Goal: Task Accomplishment & Management: Use online tool/utility

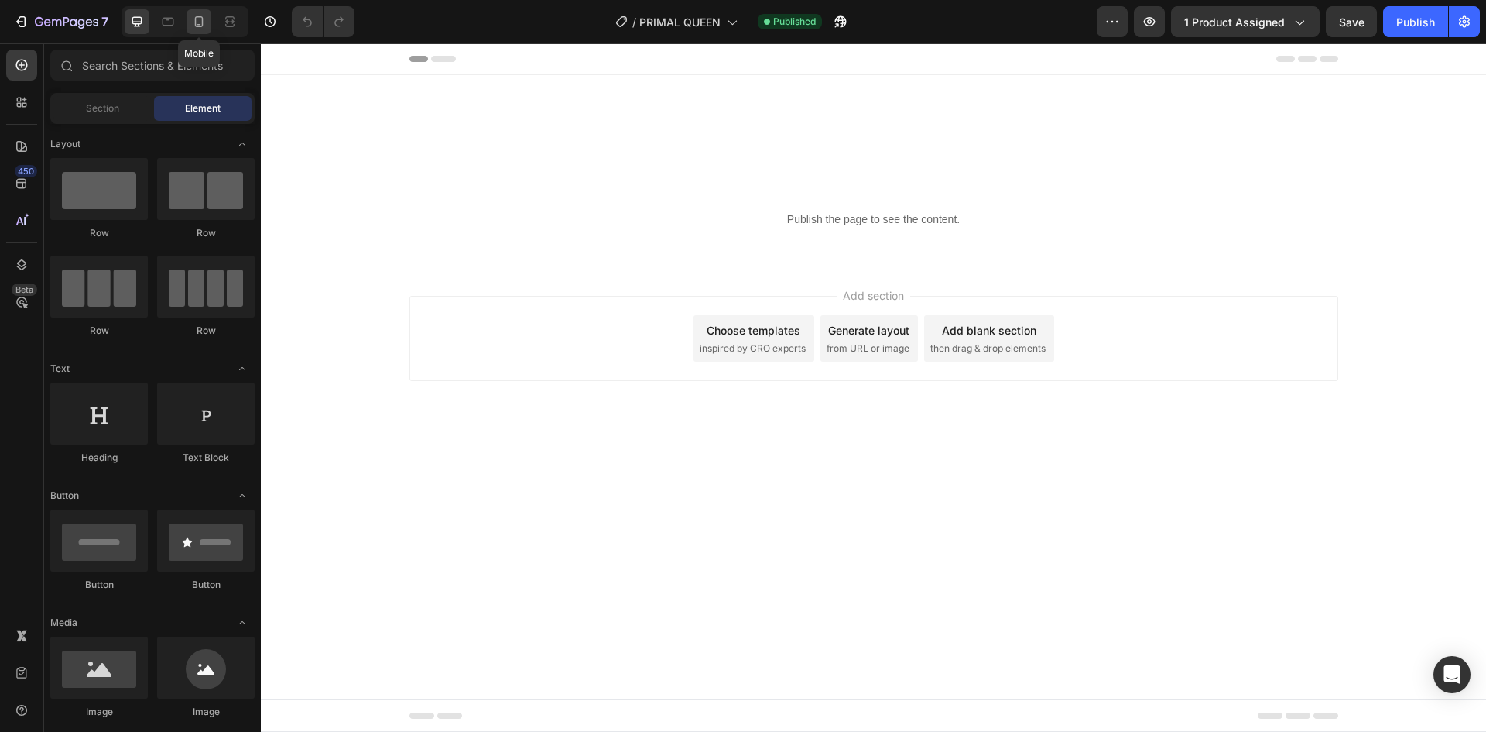
click at [196, 21] on icon at bounding box center [199, 21] width 9 height 11
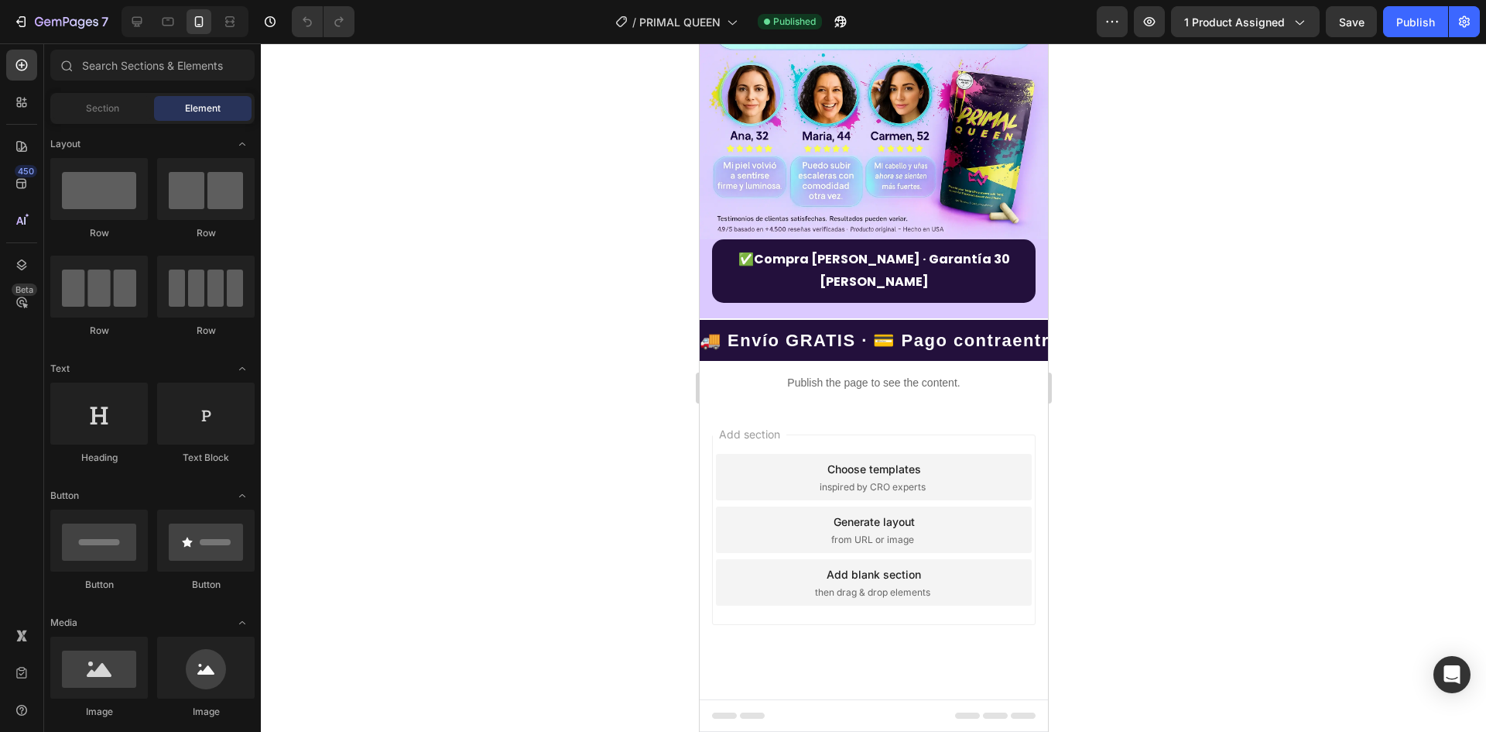
scroll to position [3938, 0]
click at [802, 391] on p "Publish the page to see the content." at bounding box center [873, 383] width 348 height 16
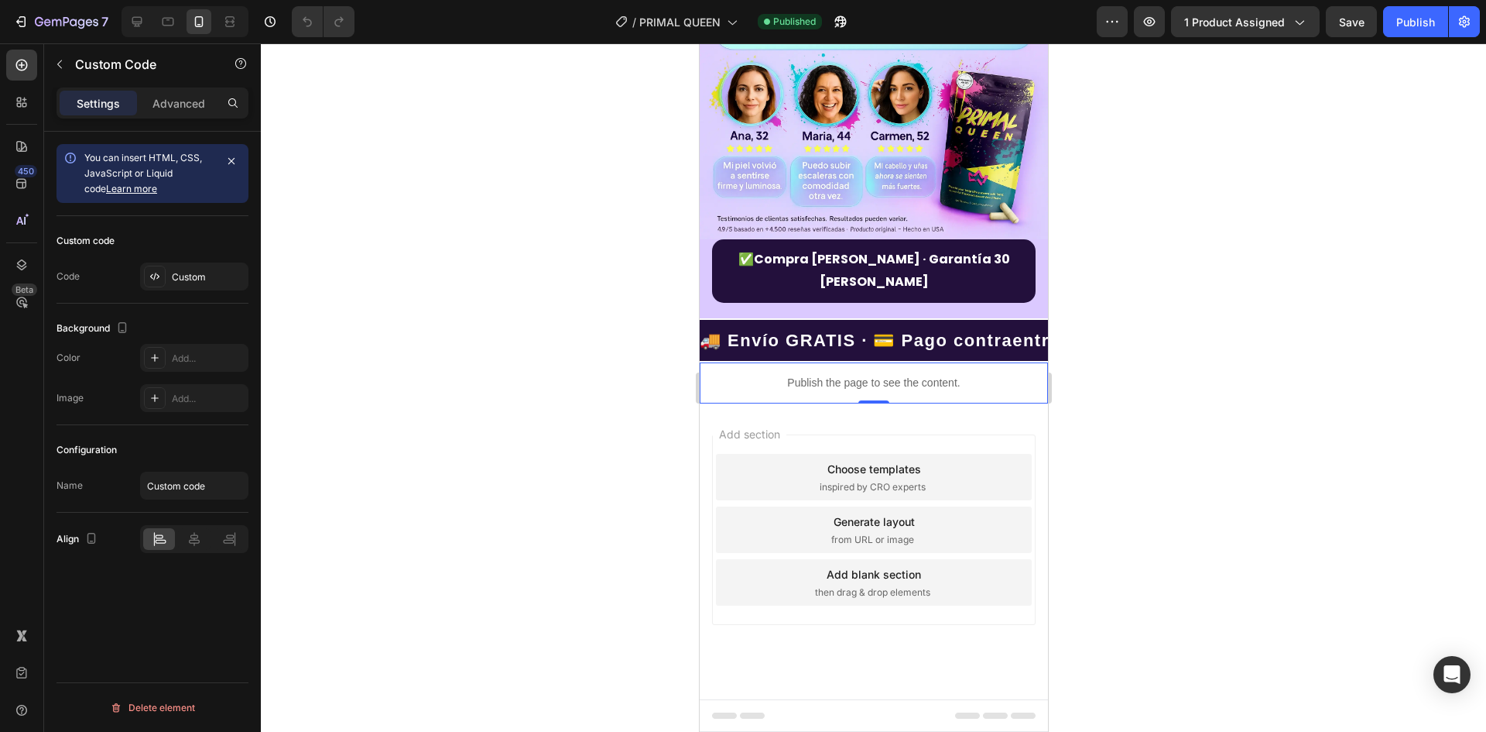
click at [802, 391] on p "Publish the page to see the content." at bounding box center [873, 383] width 348 height 16
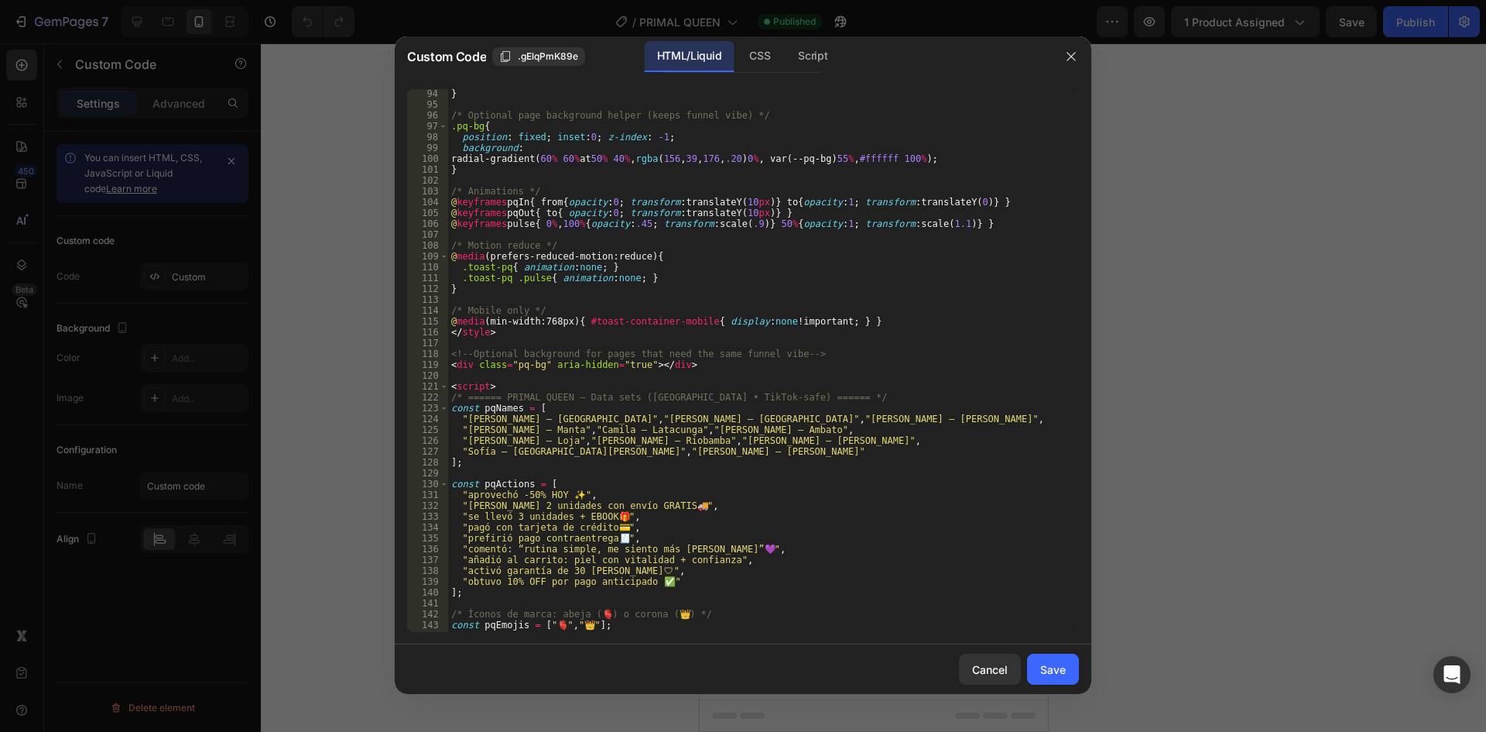
scroll to position [1125, 0]
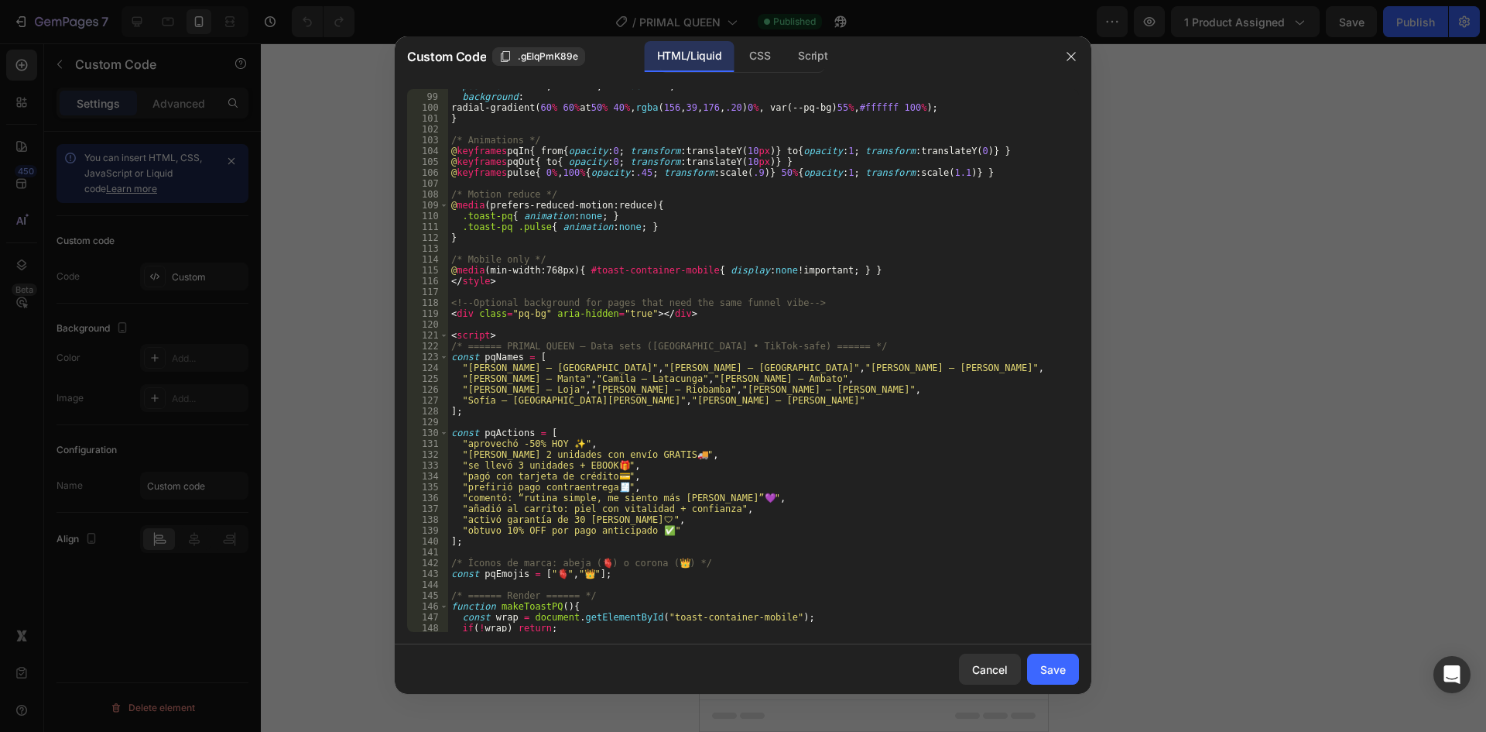
click at [592, 560] on div "position : fixed ; inset : 0 ; z-index : -1 ; background : radial-gradient( 60 …" at bounding box center [757, 363] width 619 height 564
click at [576, 563] on div "position : fixed ; inset : 0 ; z-index : -1 ; background : radial-gradient( 60 …" at bounding box center [757, 363] width 619 height 564
click at [552, 573] on div "position : fixed ; inset : 0 ; z-index : -1 ; background : radial-gradient( 60 …" at bounding box center [757, 363] width 619 height 564
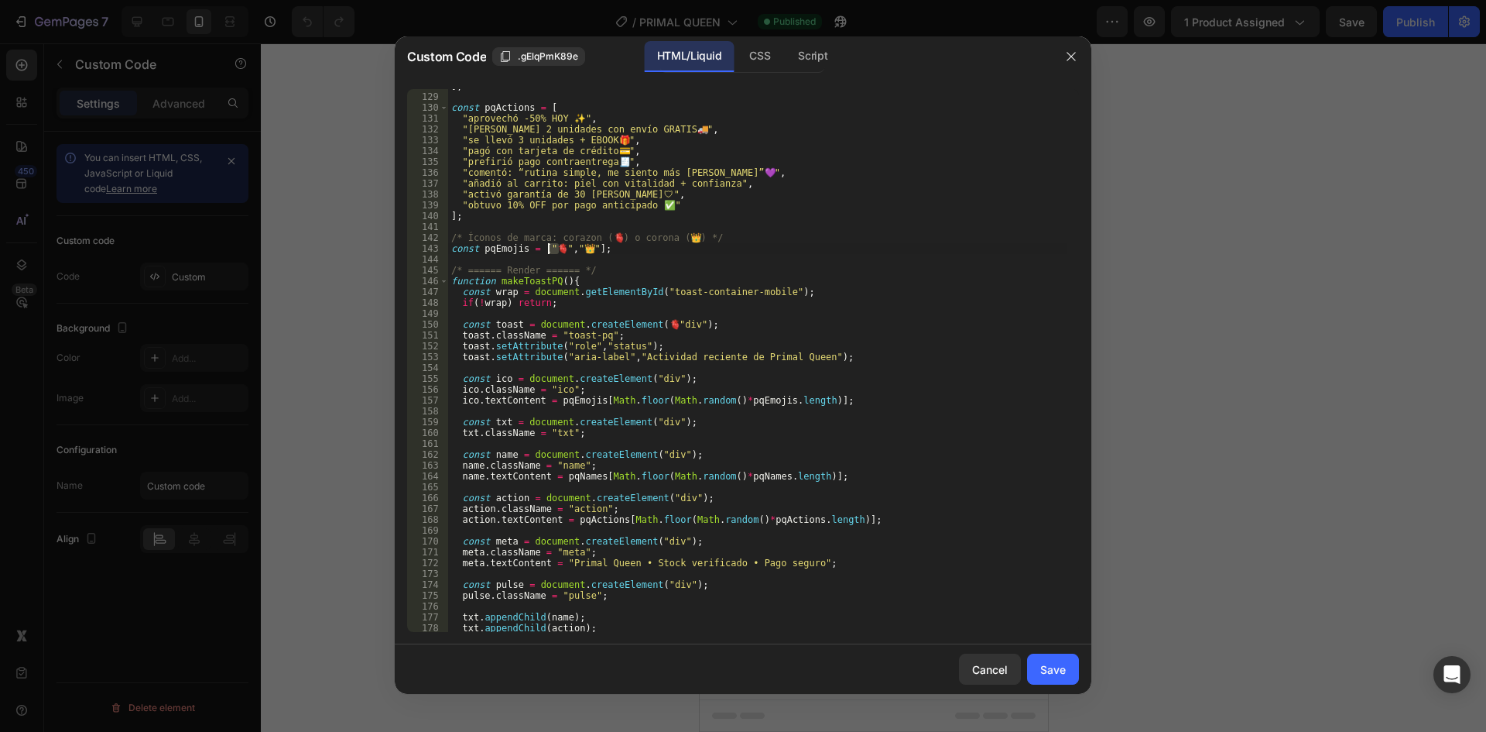
scroll to position [1589, 0]
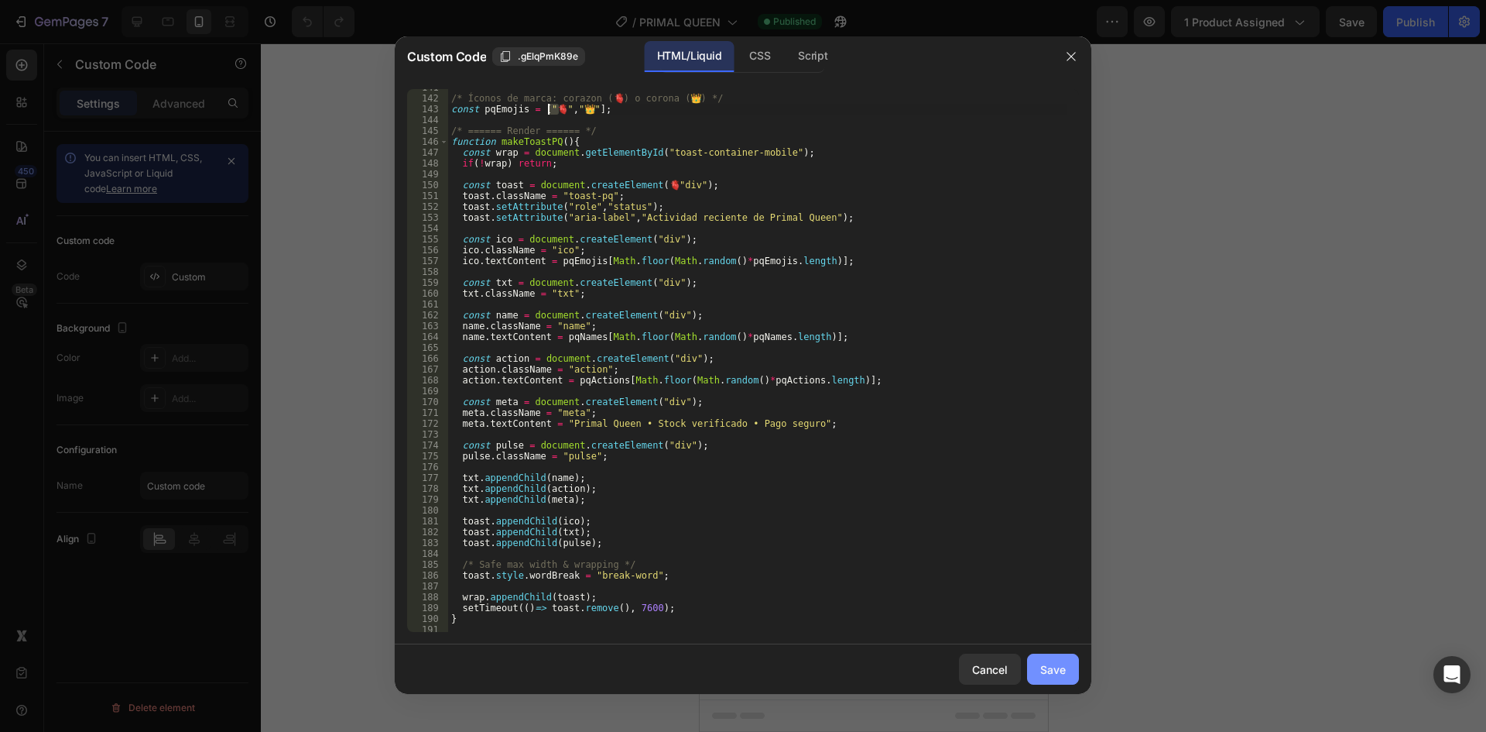
type textarea "const pqEmojis = ["🫀","👑"];"
click at [1033, 668] on button "Save" at bounding box center [1053, 668] width 52 height 31
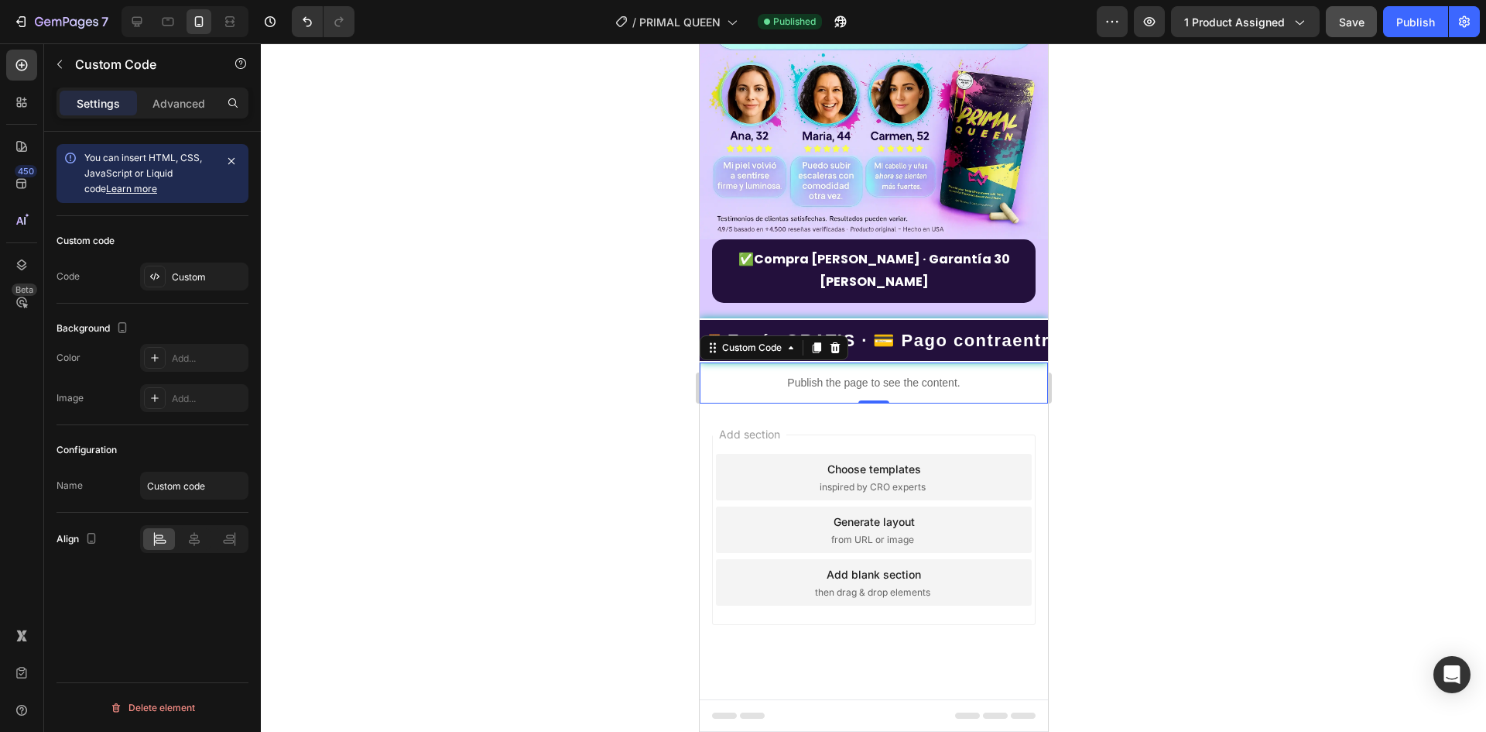
click at [1365, 26] on button "Save" at bounding box center [1351, 21] width 51 height 31
drag, startPoint x: 1401, startPoint y: 33, endPoint x: 1404, endPoint y: 41, distance: 8.3
click at [1401, 33] on button "Publish" at bounding box center [1415, 21] width 65 height 31
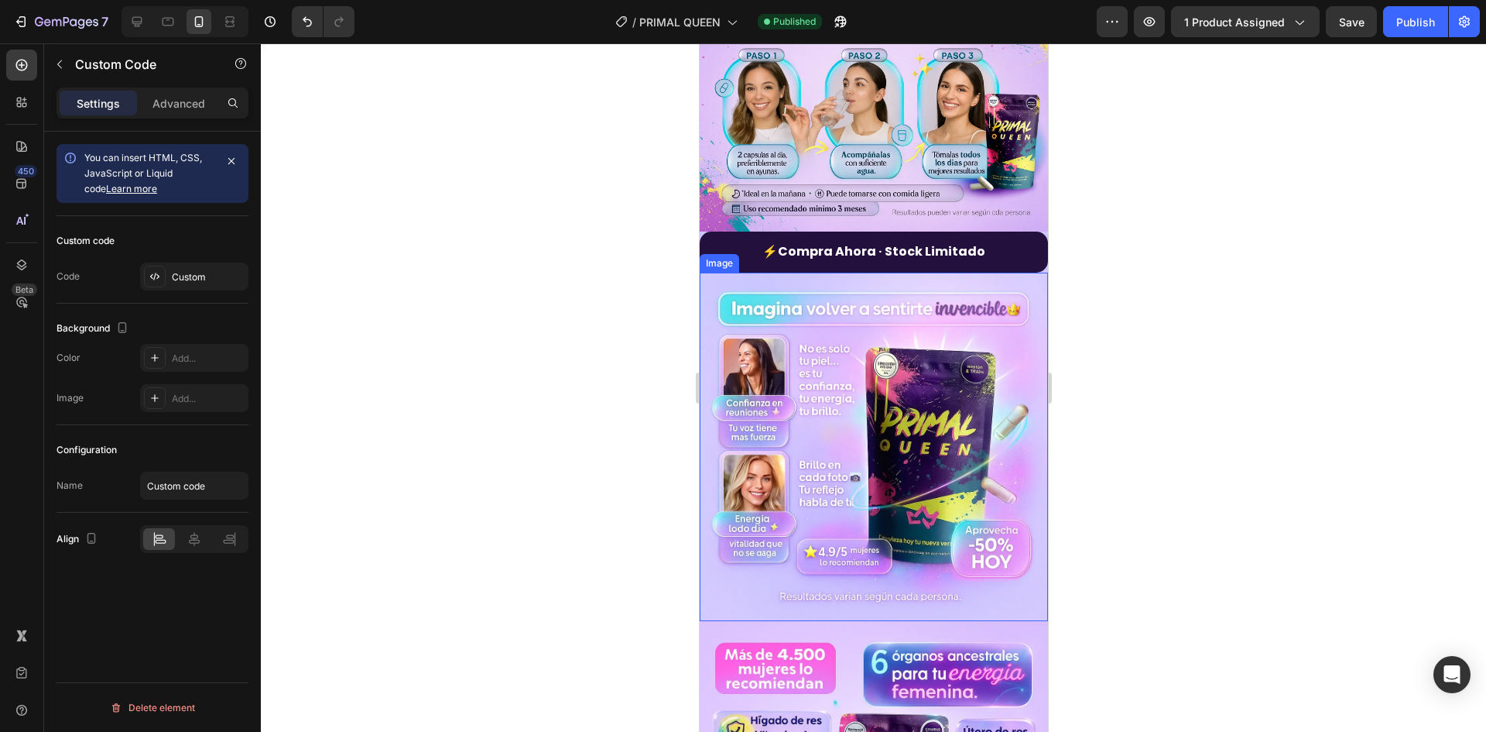
scroll to position [2080, 0]
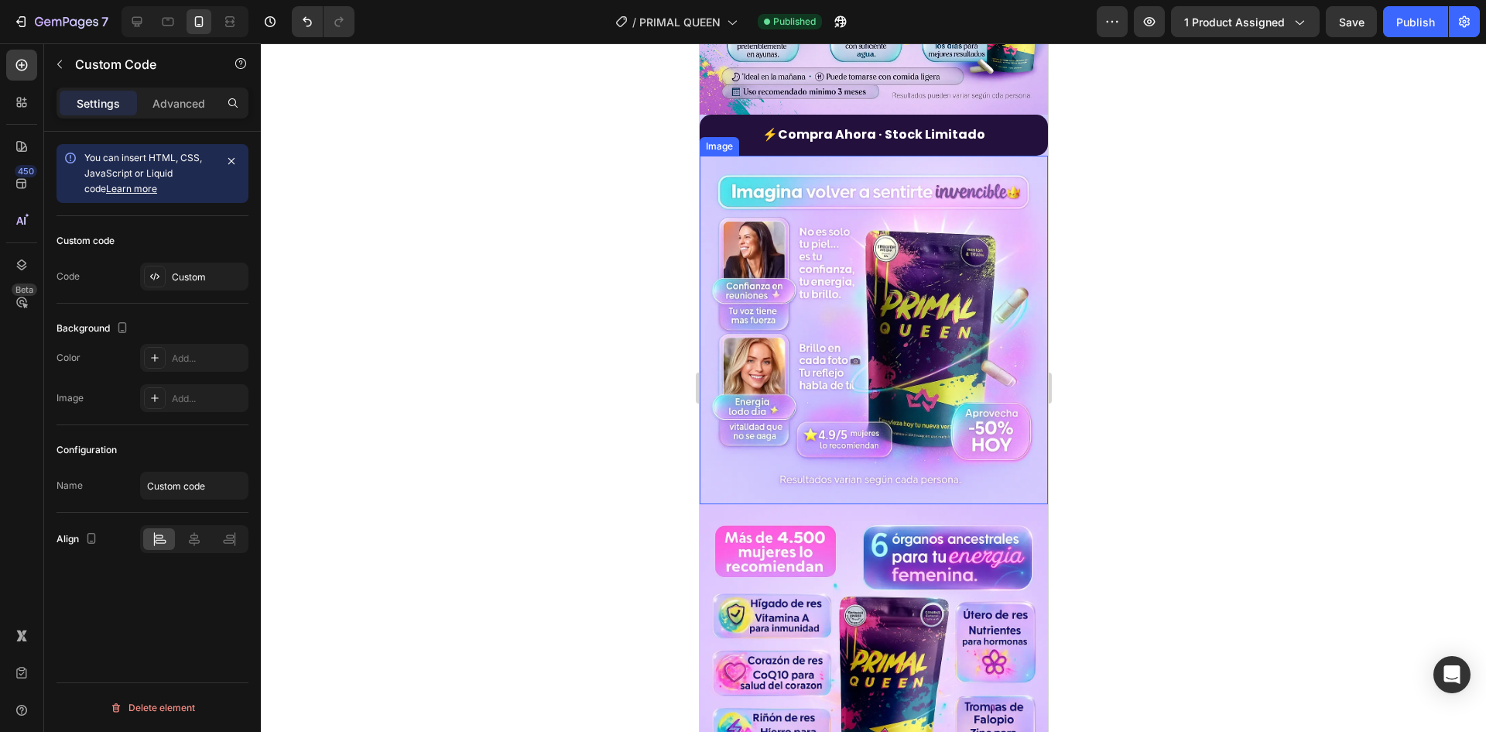
click at [884, 416] on img at bounding box center [873, 330] width 348 height 348
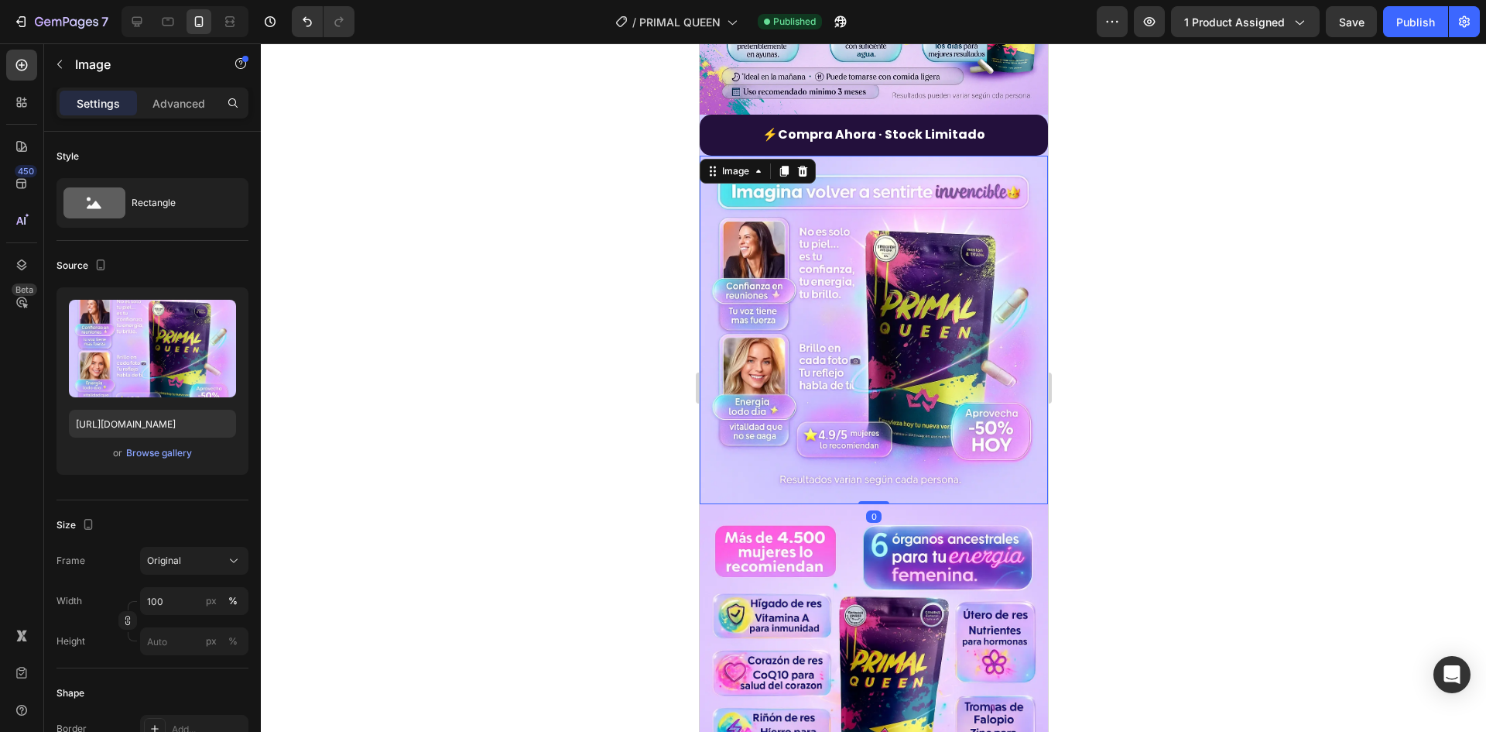
click at [185, 120] on div "Settings Advanced" at bounding box center [152, 109] width 217 height 44
click at [183, 111] on p "Advanced" at bounding box center [179, 103] width 53 height 16
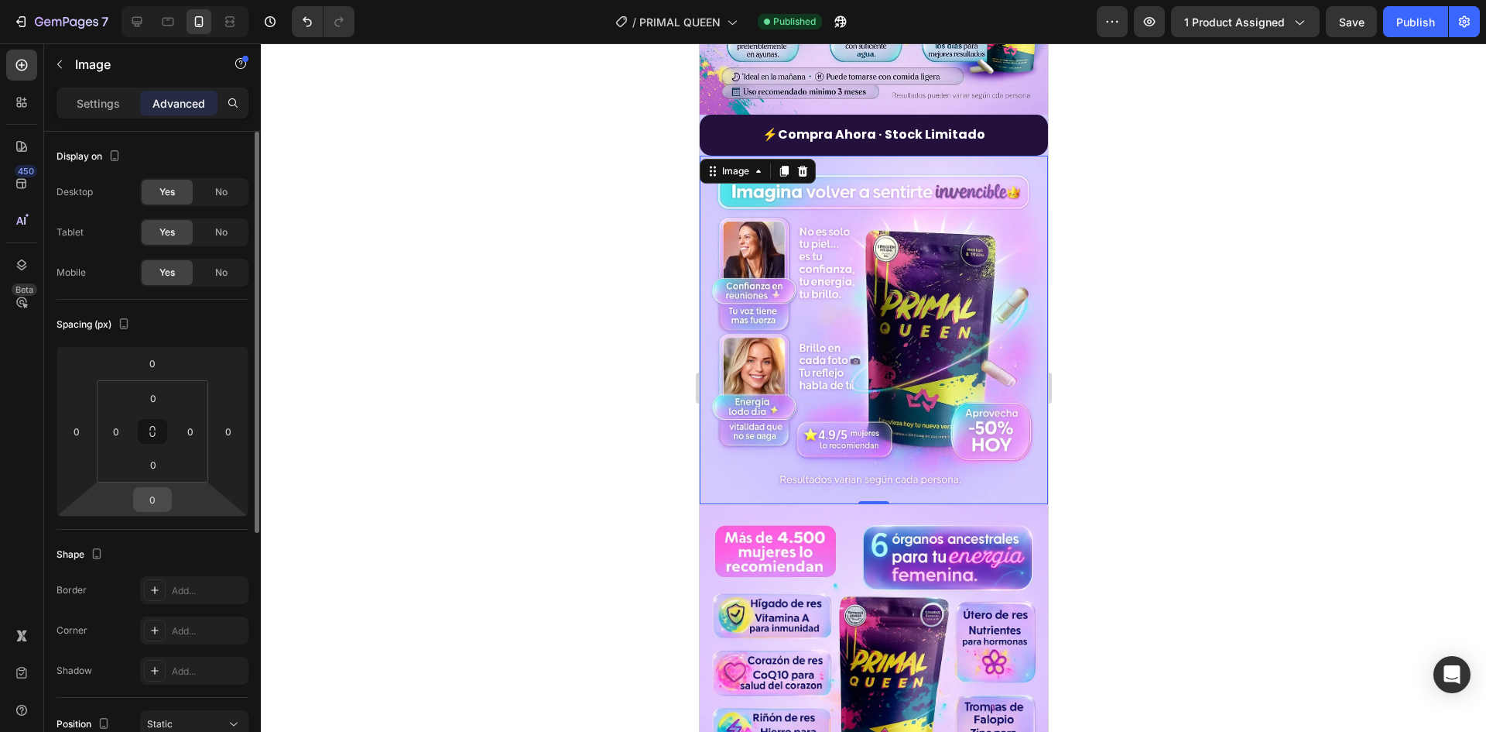
click at [163, 499] on input "0" at bounding box center [152, 499] width 31 height 23
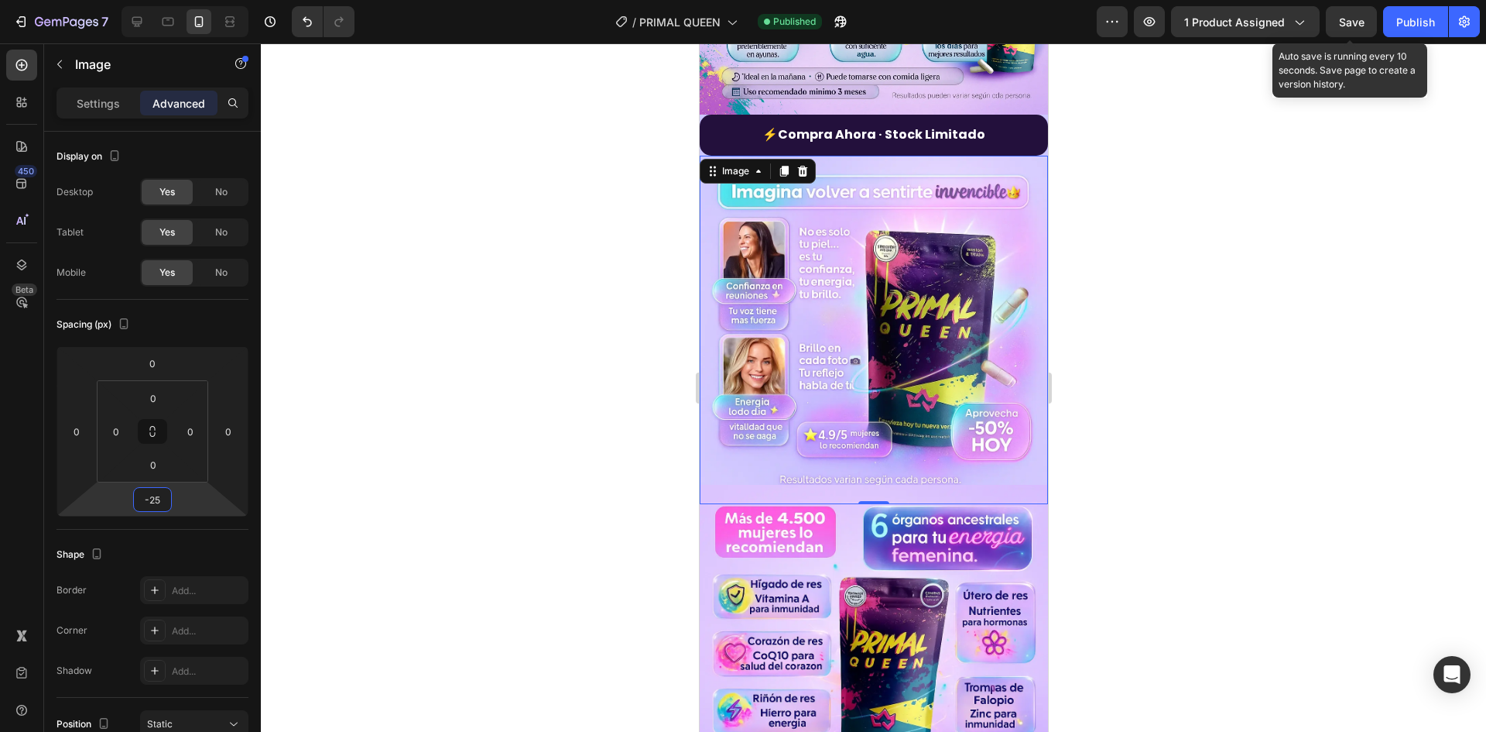
type input "-25"
click at [1345, 27] on span "Save" at bounding box center [1352, 21] width 26 height 13
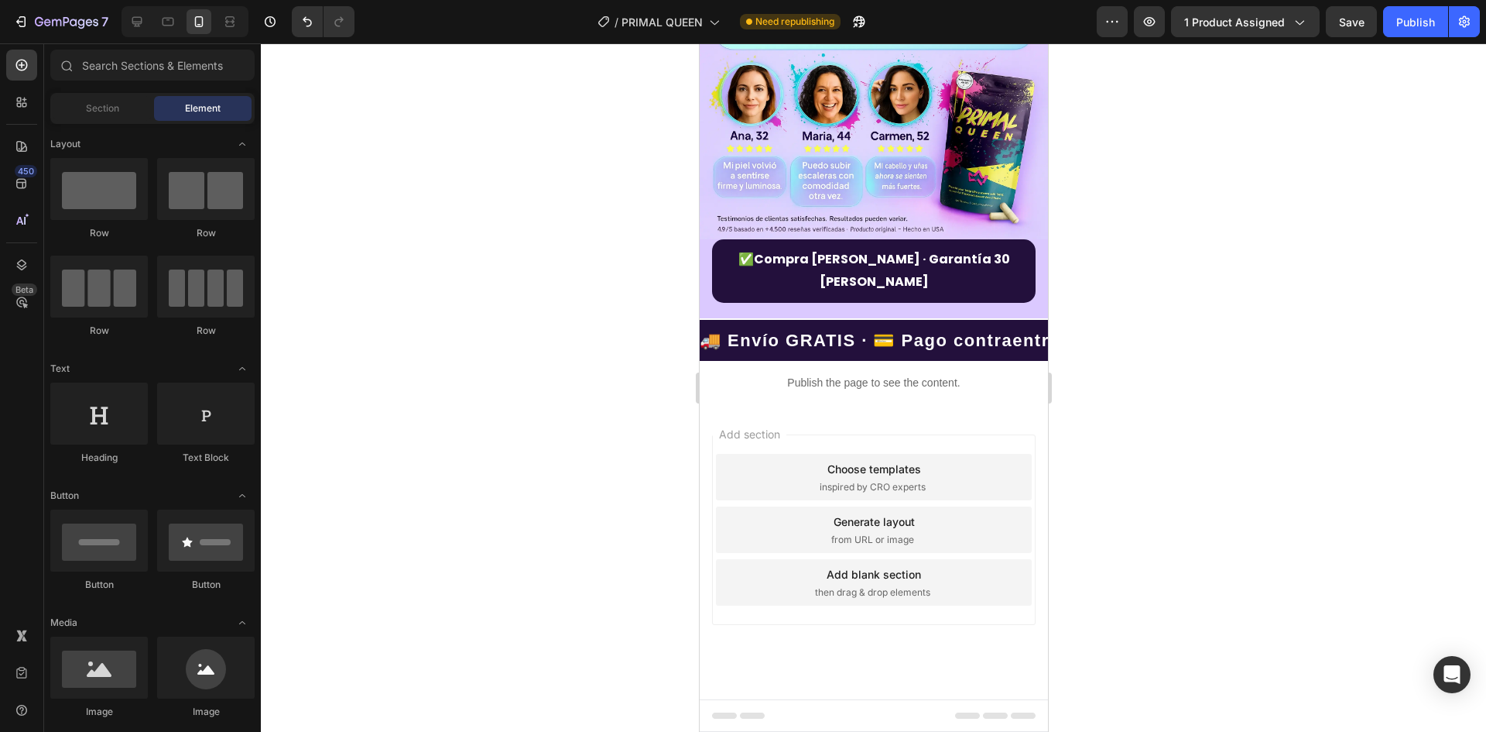
scroll to position [3923, 0]
click at [893, 388] on p "Publish the page to see the content." at bounding box center [873, 383] width 348 height 16
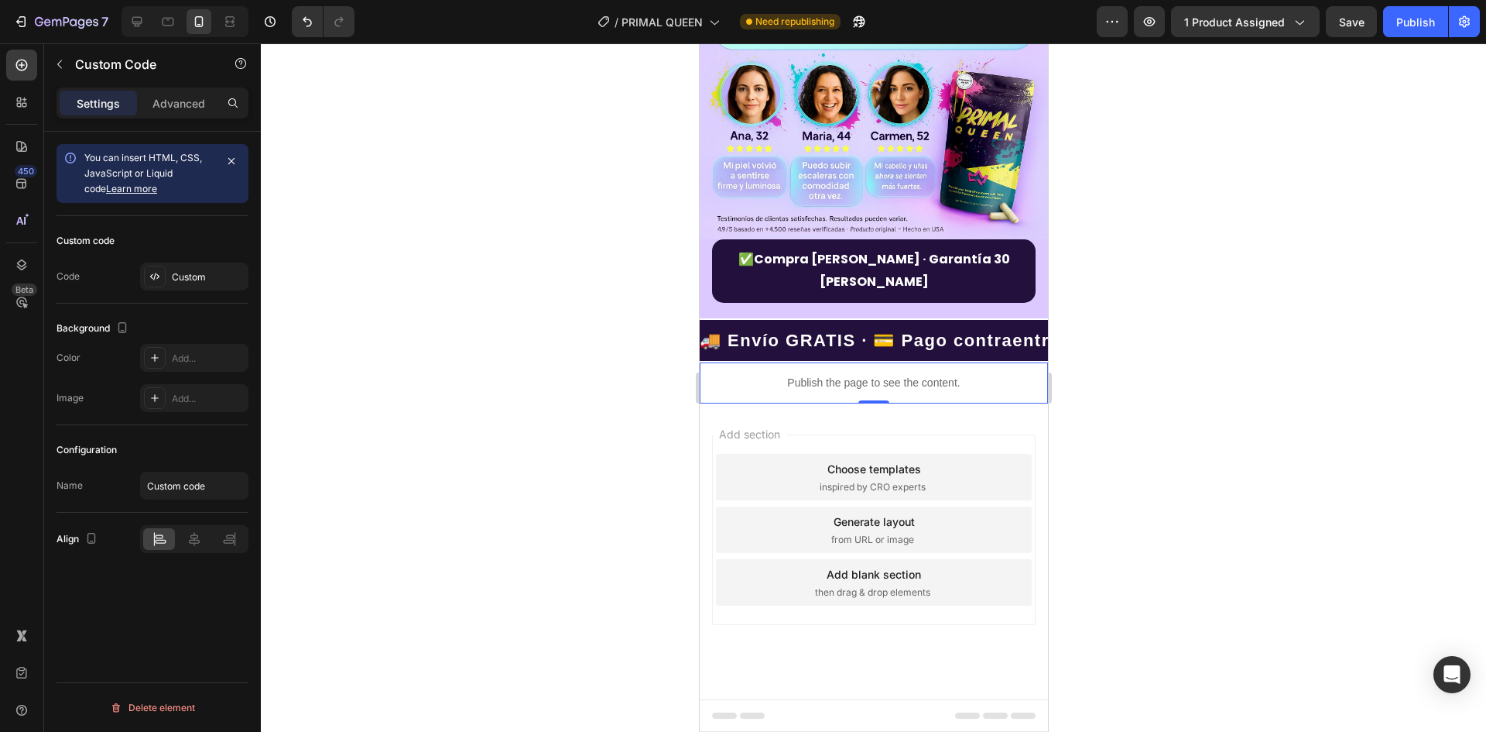
click at [893, 388] on p "Publish the page to see the content." at bounding box center [873, 383] width 348 height 16
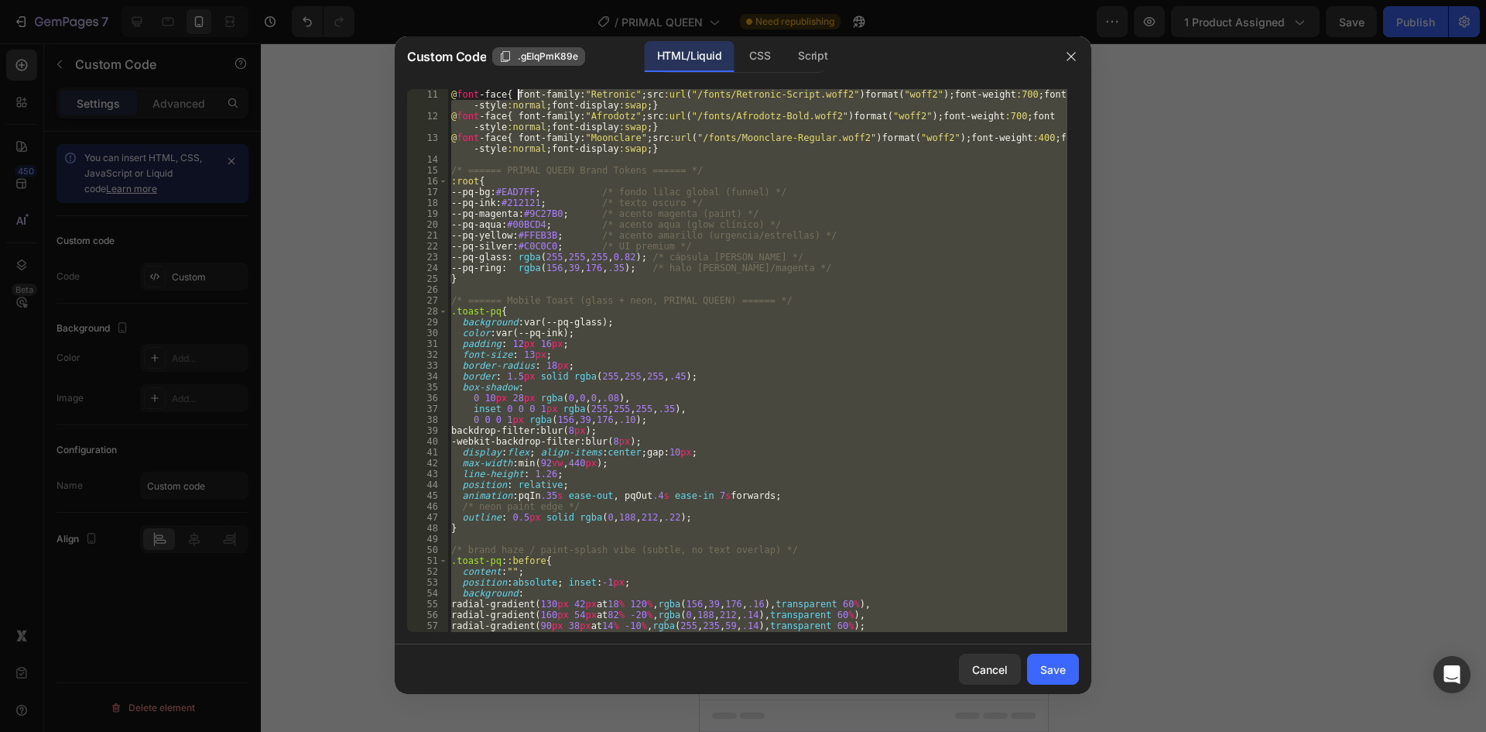
scroll to position [0, 0]
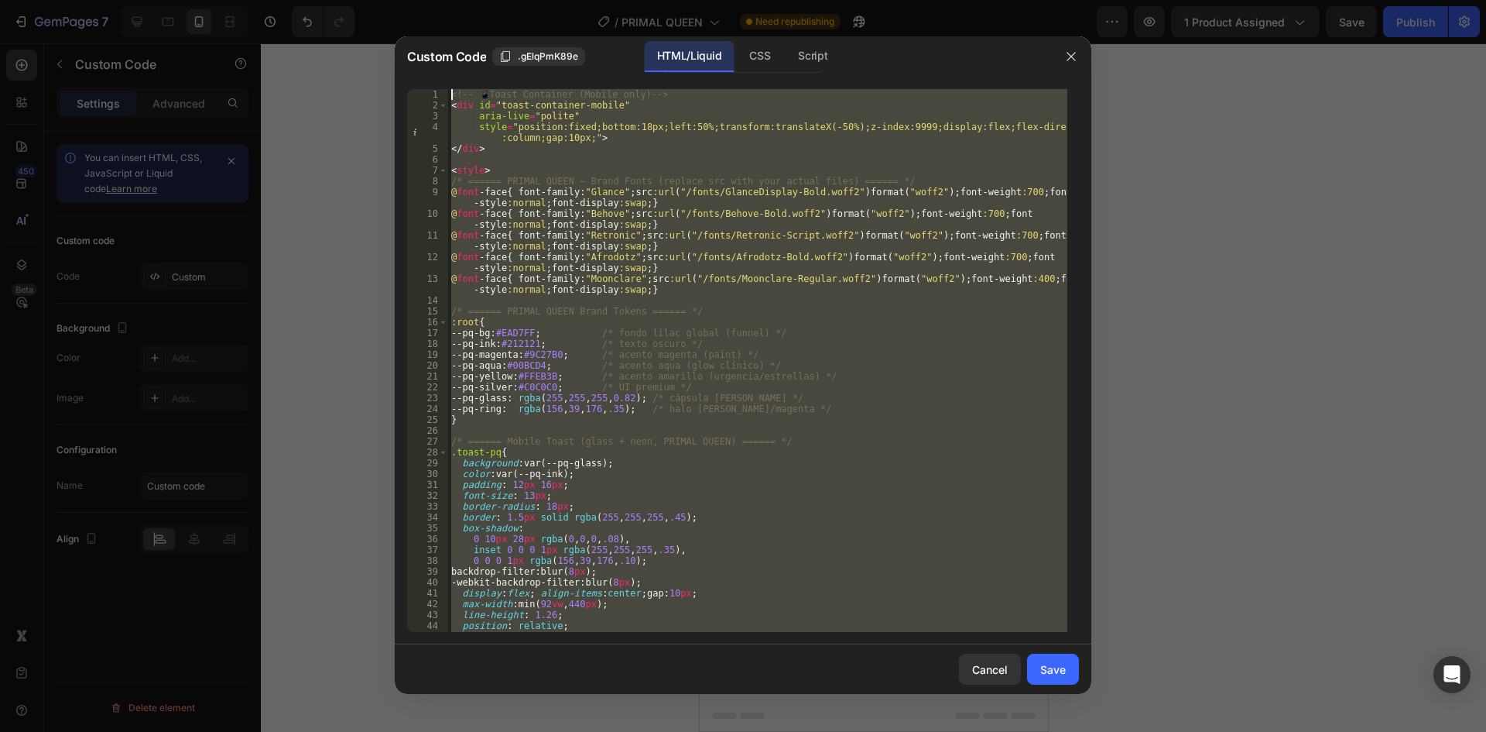
drag, startPoint x: 560, startPoint y: 613, endPoint x: 451, endPoint y: 64, distance: 559.5
click at [451, 64] on div "Custom Code .gElqPmK89e HTML/Liquid CSS Script 1 2 3 4 5 6 7 8 9 10 11 12 13 14…" at bounding box center [743, 364] width 697 height 657
type textarea "<!-- 📱 Toast Container (Mobile only) --> <div id="toast-container-mobile""
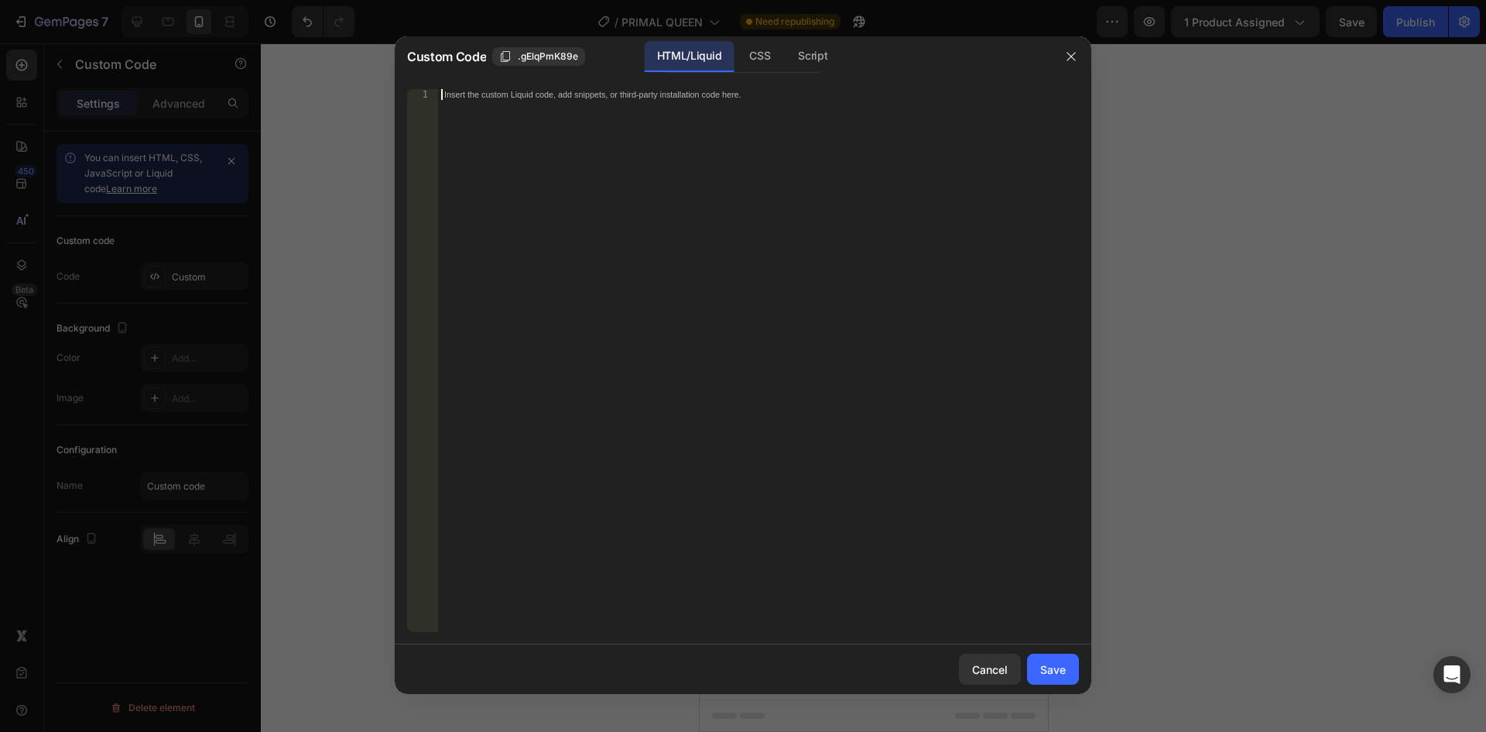
scroll to position [1712, 0]
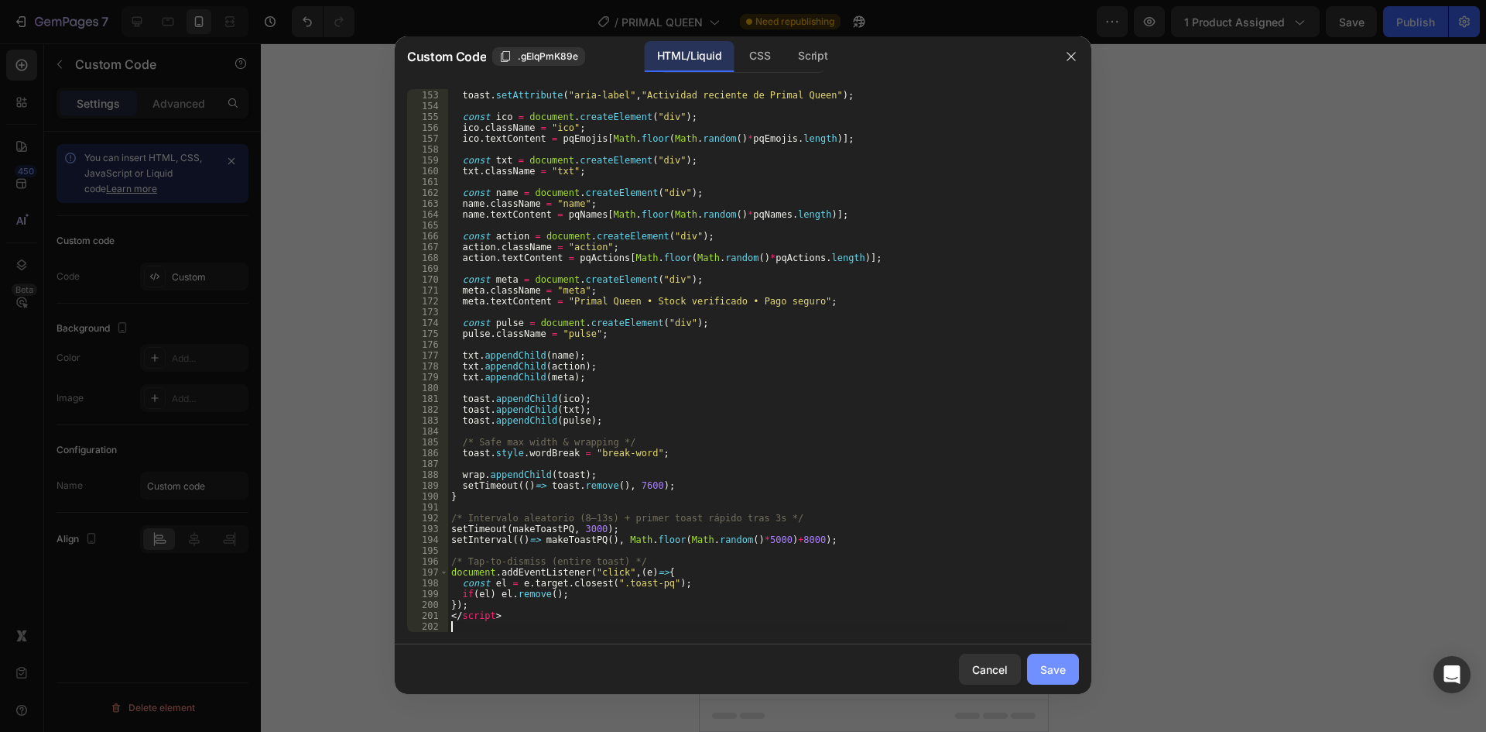
click at [1068, 674] on button "Save" at bounding box center [1053, 668] width 52 height 31
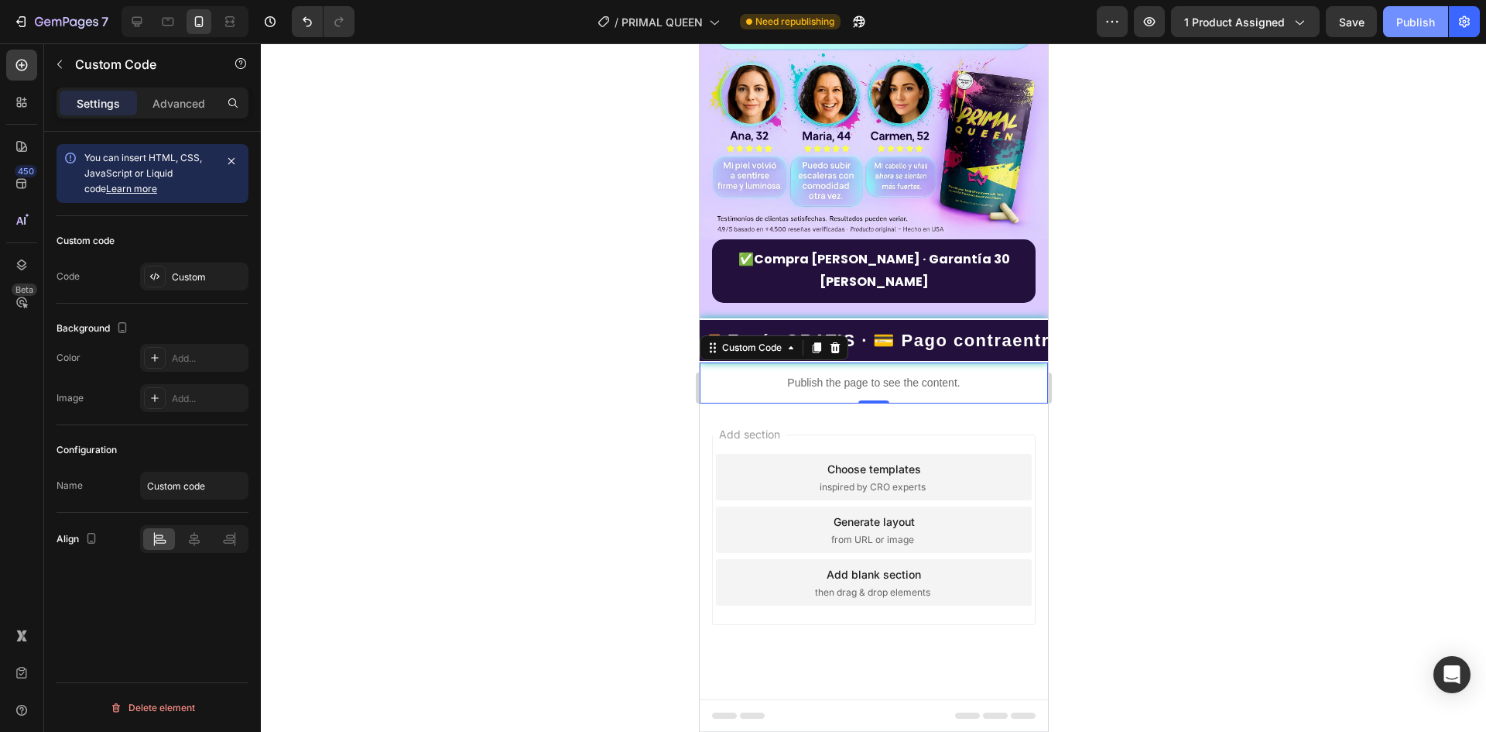
click at [1428, 22] on div "Publish" at bounding box center [1416, 22] width 39 height 16
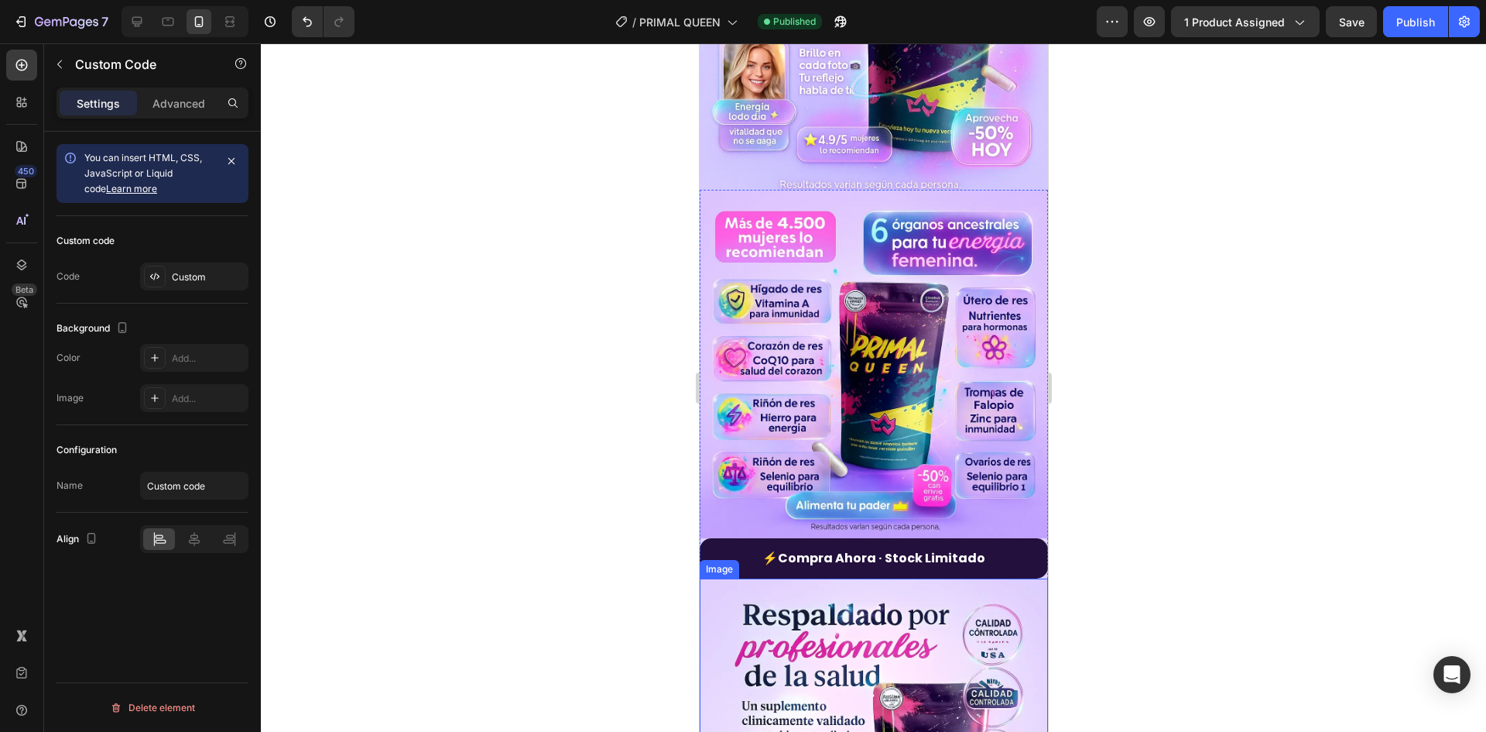
scroll to position [2065, 0]
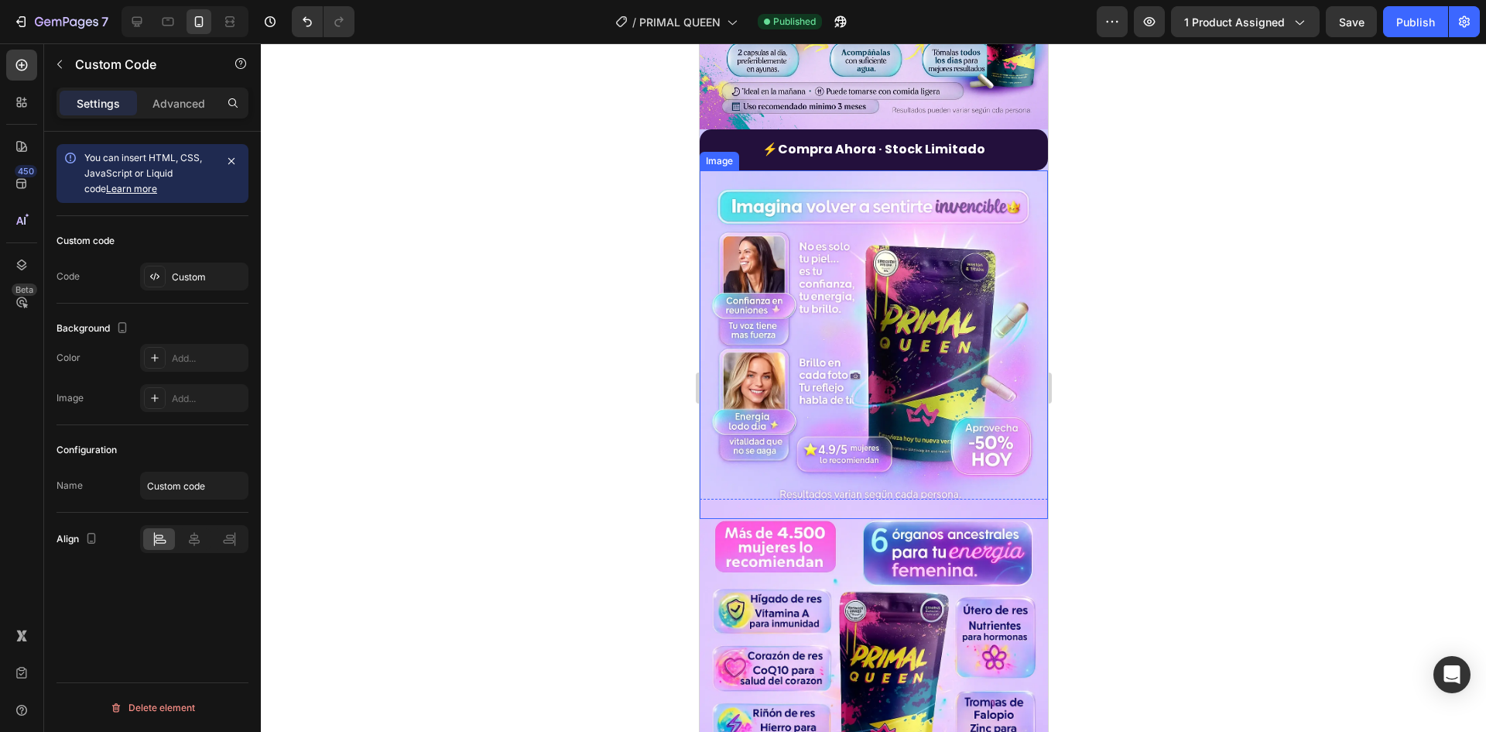
click at [887, 416] on img at bounding box center [873, 344] width 348 height 348
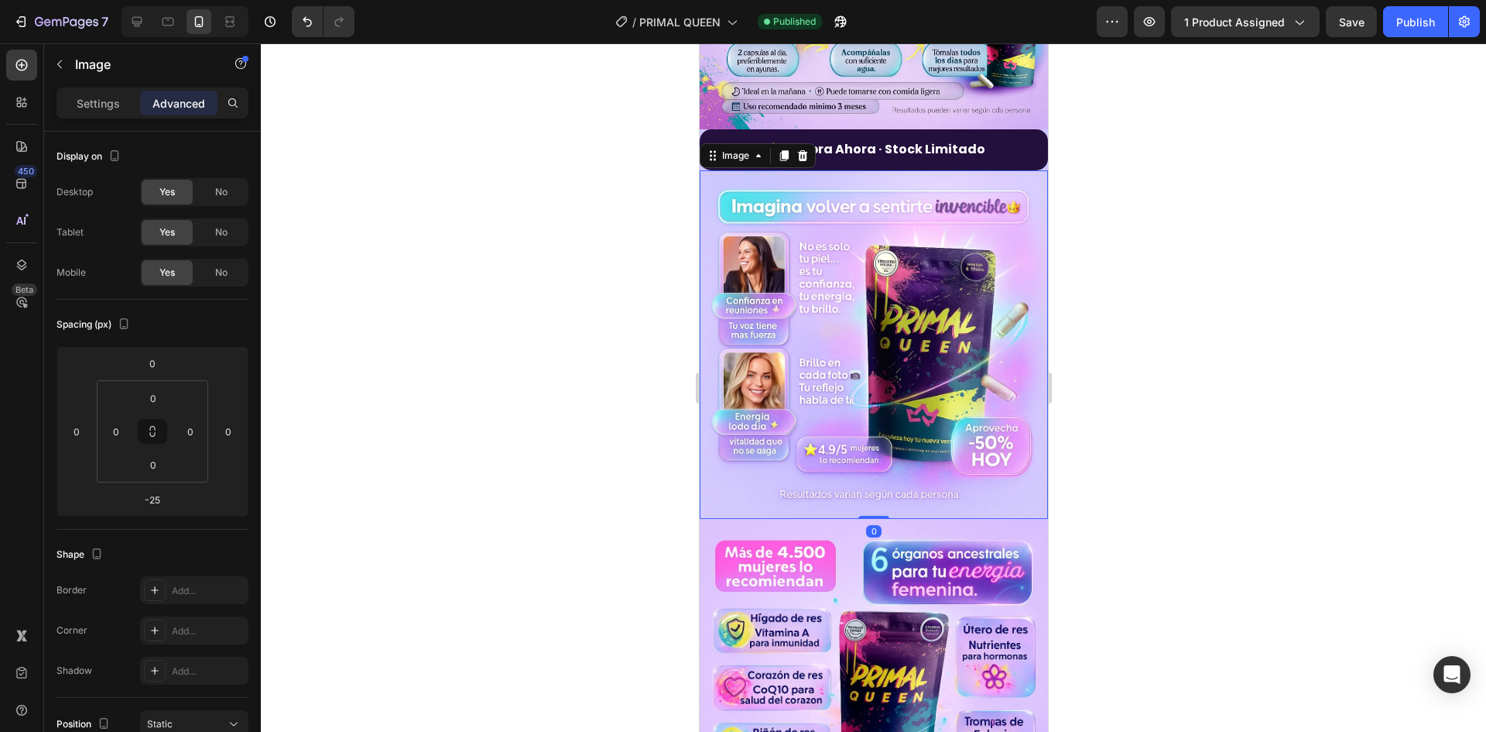
drag, startPoint x: 872, startPoint y: 444, endPoint x: 873, endPoint y: 415, distance: 29.4
click at [873, 415] on div "Image 0" at bounding box center [873, 344] width 348 height 348
type input "0"
click at [152, 504] on input "0" at bounding box center [152, 499] width 31 height 23
type input "-20"
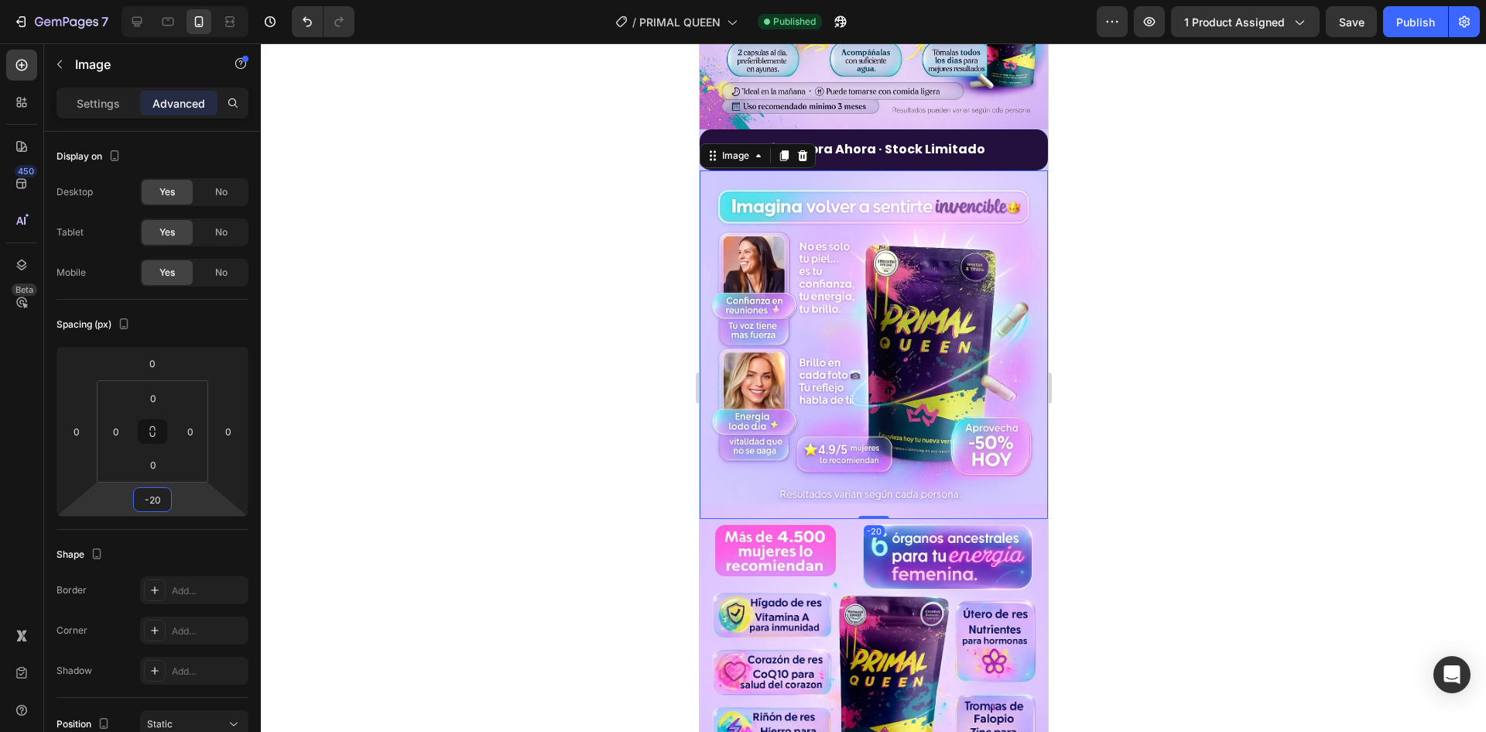
click at [484, 400] on div at bounding box center [873, 387] width 1225 height 688
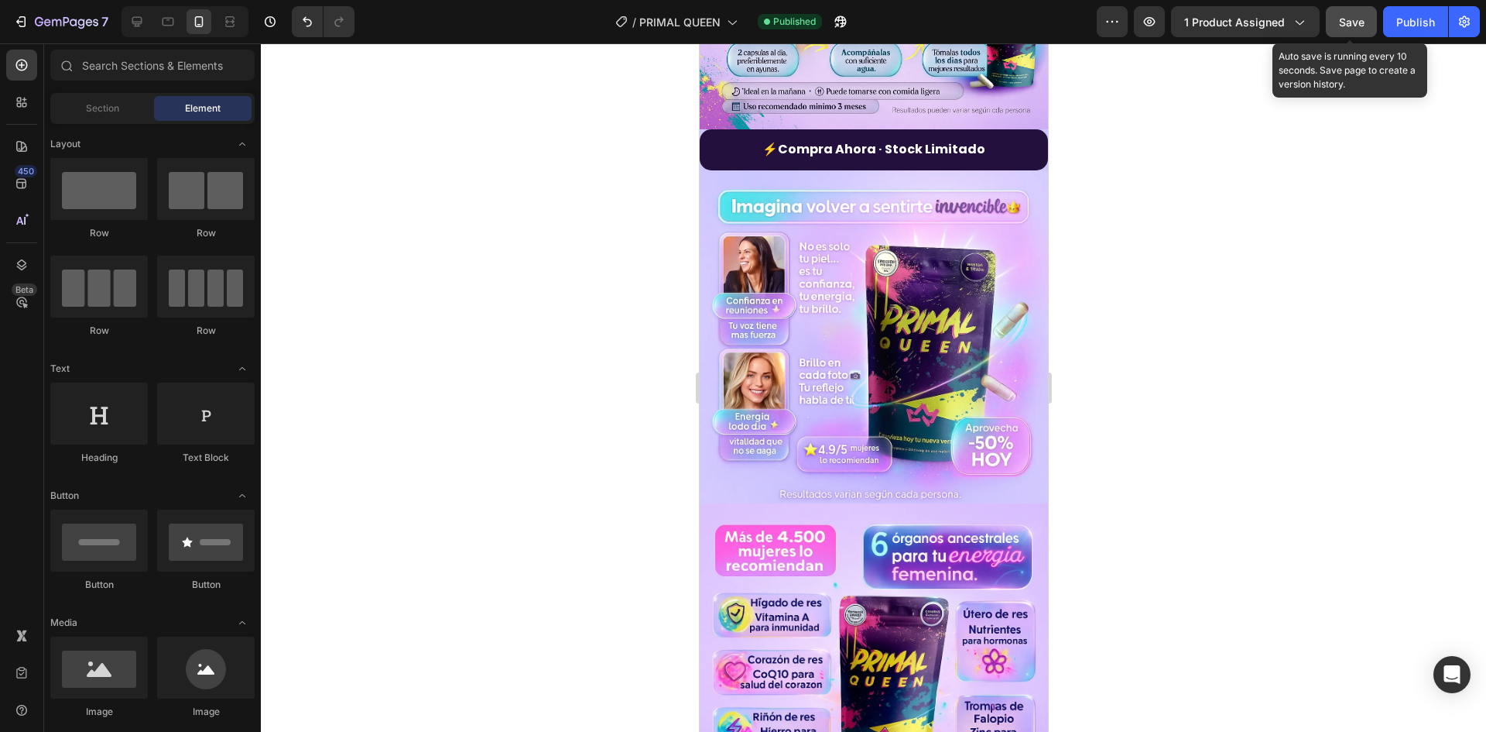
click at [1356, 29] on div "Save" at bounding box center [1352, 22] width 26 height 16
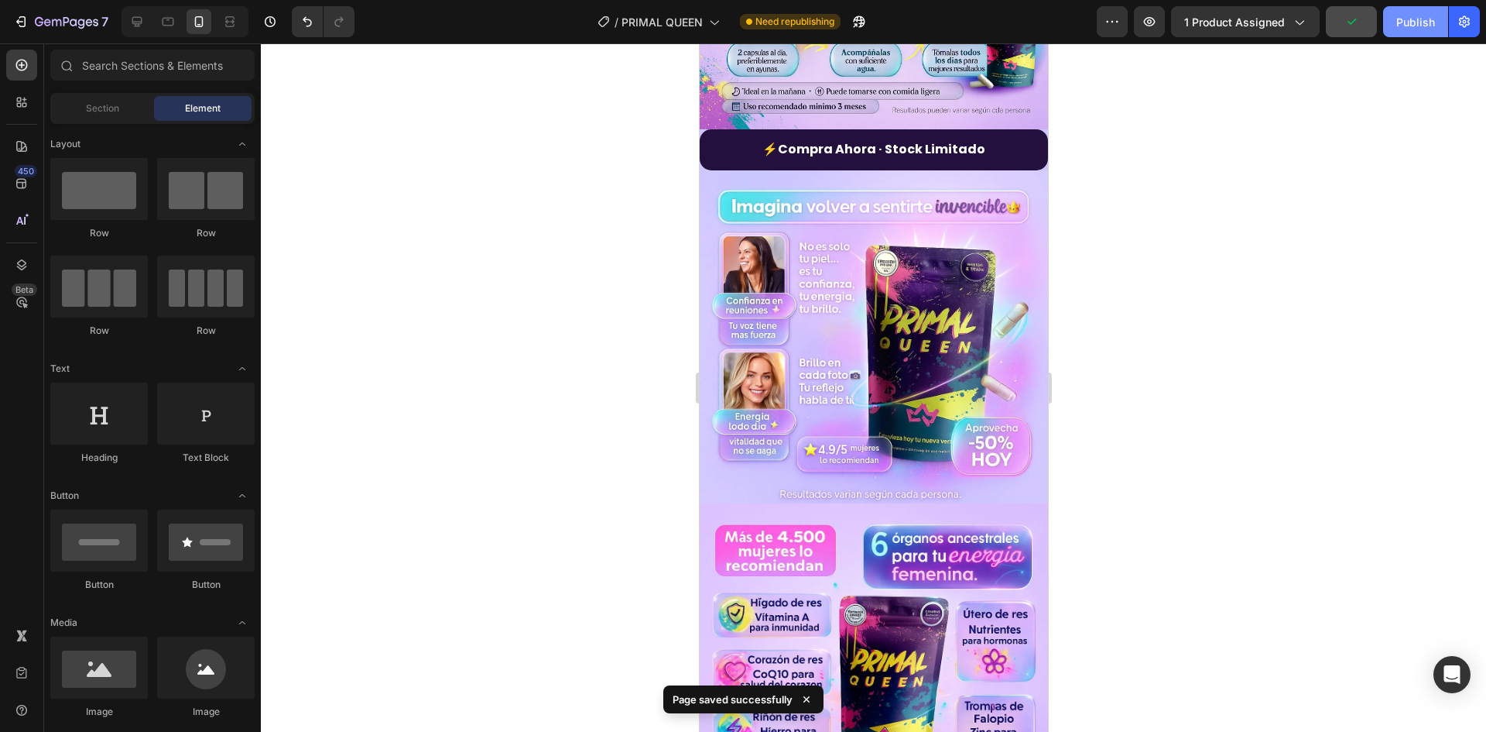
click at [1401, 29] on div "Publish" at bounding box center [1416, 22] width 39 height 16
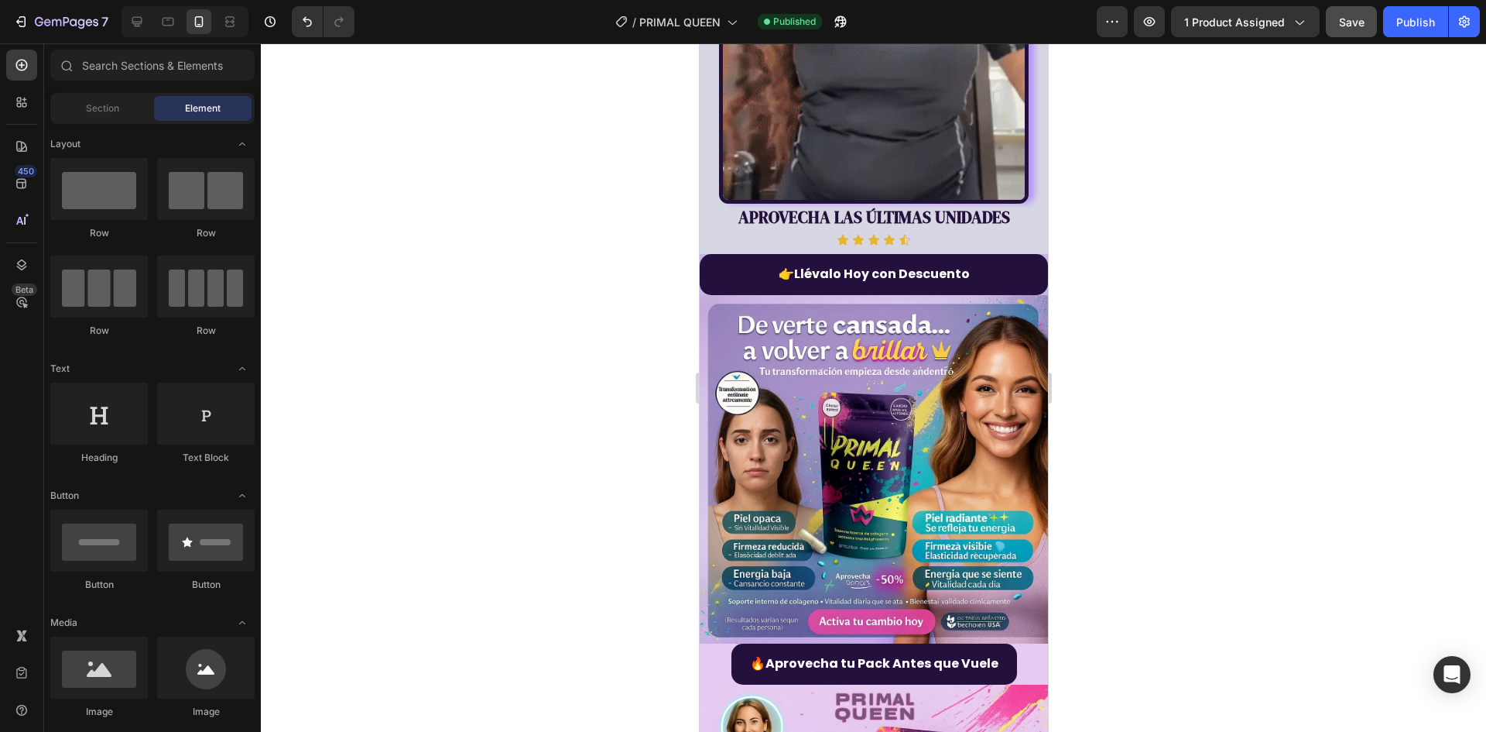
scroll to position [0, 0]
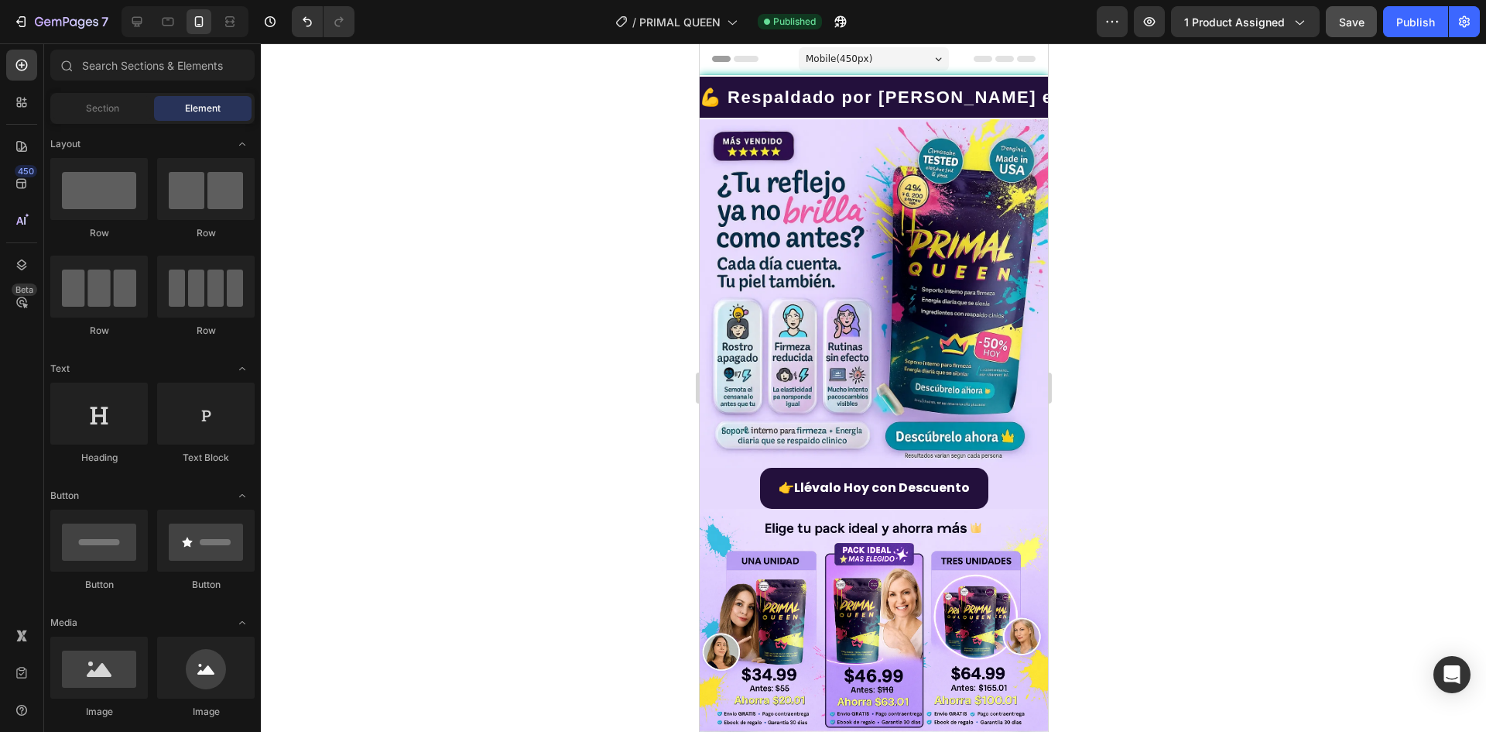
drag, startPoint x: 1043, startPoint y: 389, endPoint x: 1759, endPoint y: 116, distance: 766.5
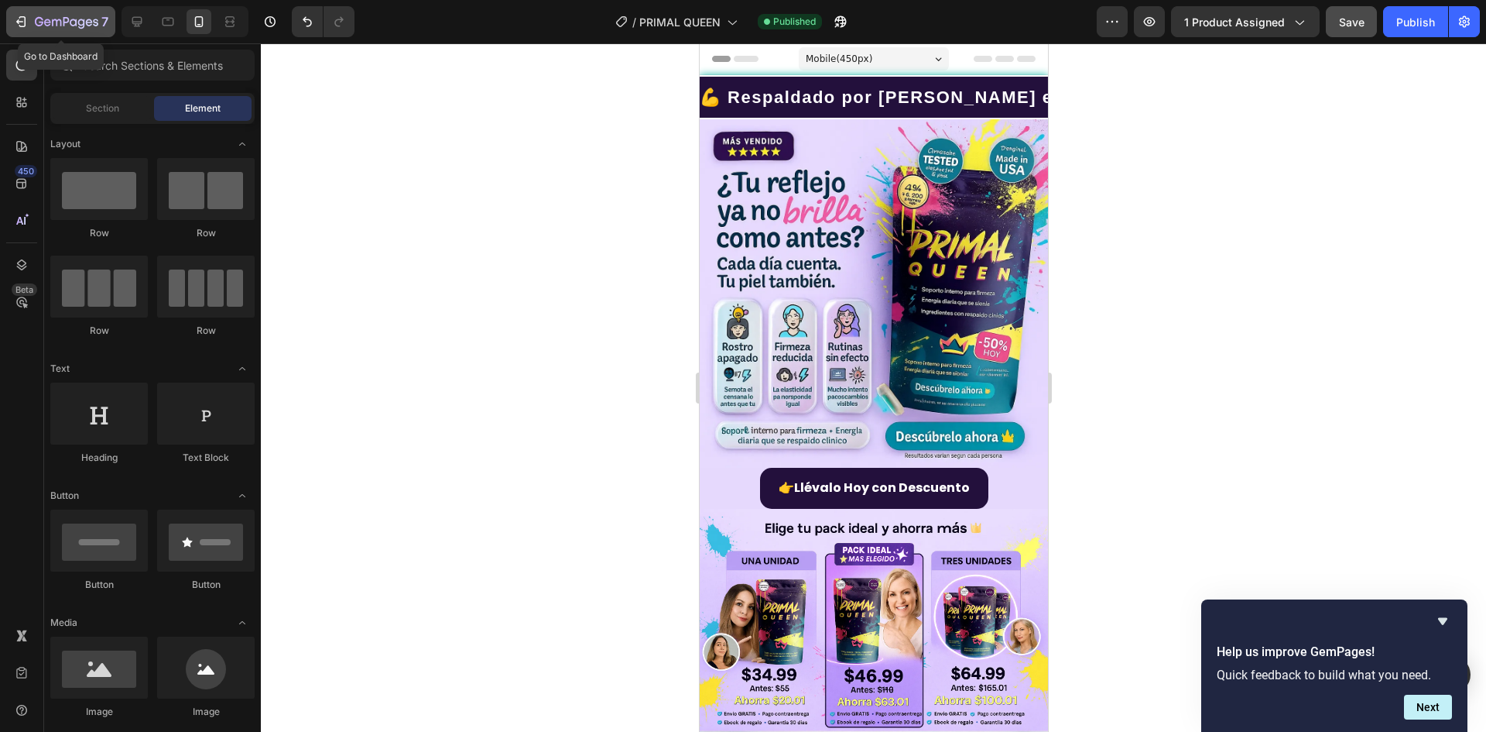
click at [85, 18] on icon "button" at bounding box center [66, 22] width 63 height 13
